Goal: Task Accomplishment & Management: Manage account settings

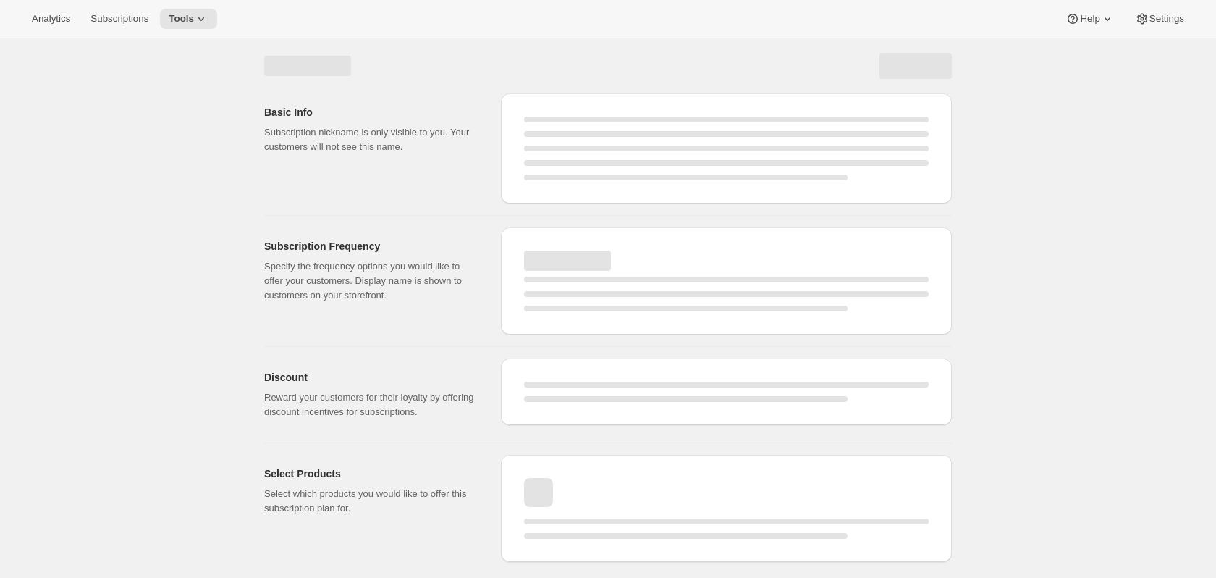
select select "WEEK"
select select "MONTH"
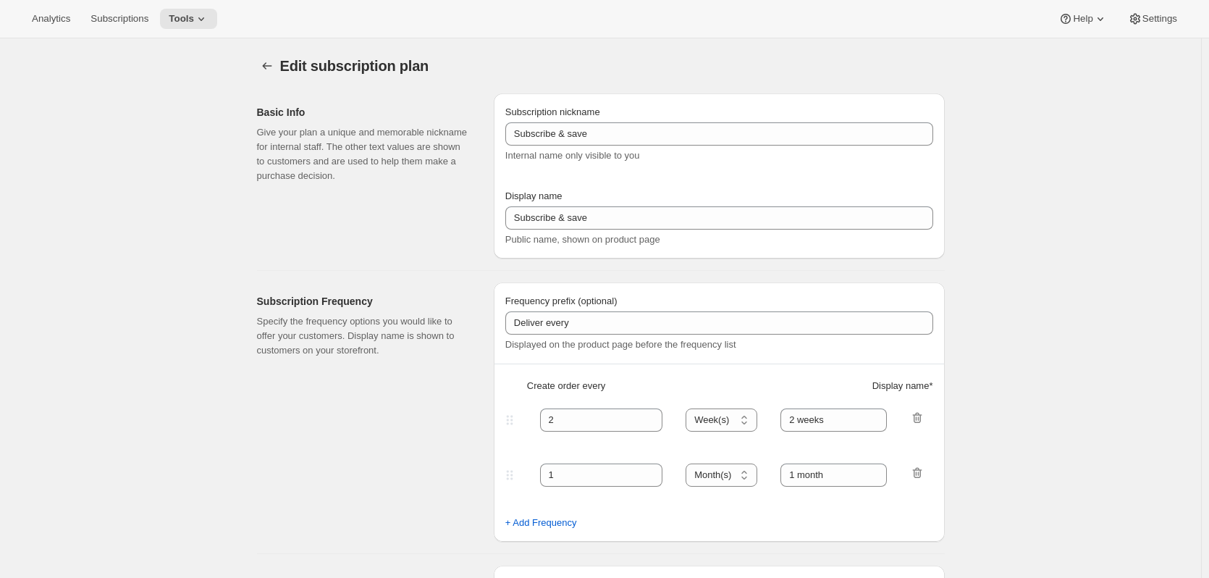
type input "Subscribe & Save"
type input "5"
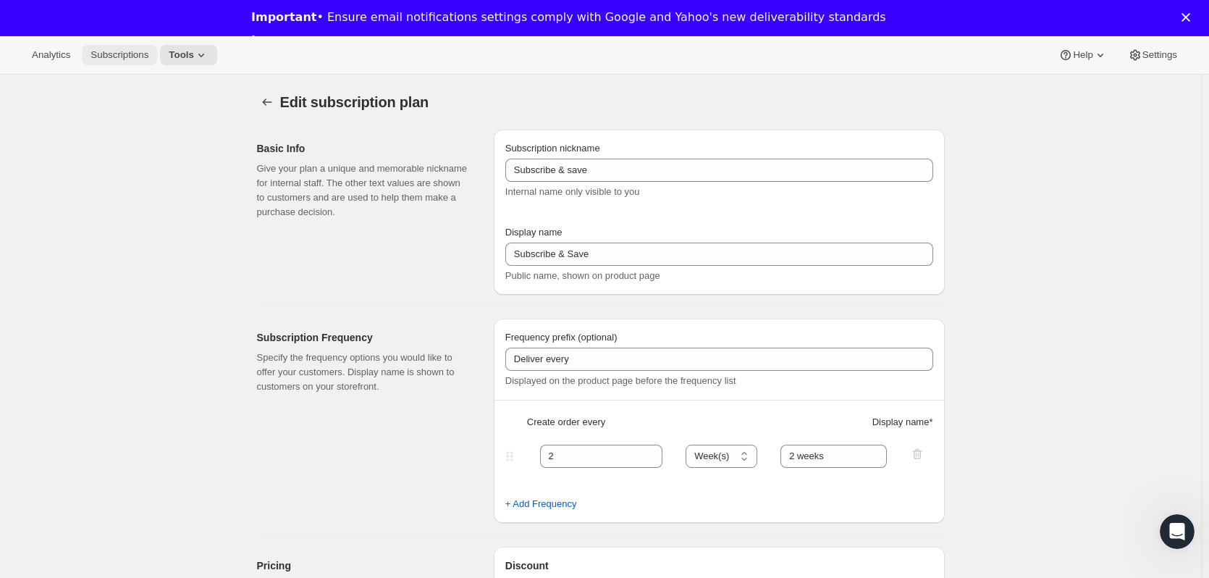
click at [114, 55] on span "Subscriptions" at bounding box center [119, 55] width 58 height 12
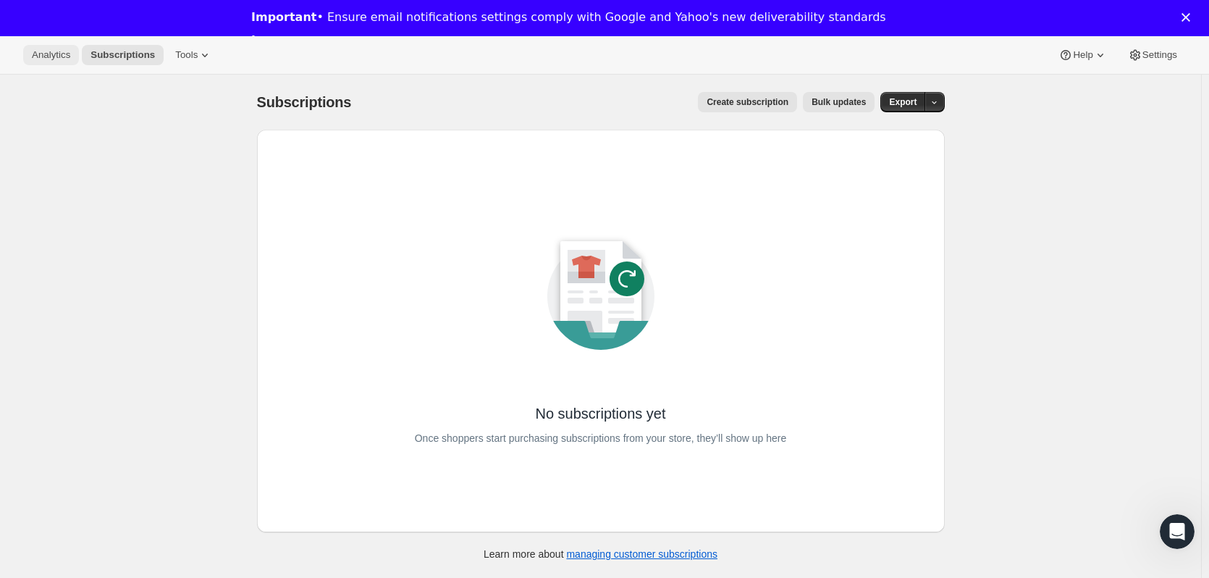
click at [40, 56] on span "Analytics" at bounding box center [51, 55] width 38 height 12
